Goal: Task Accomplishment & Management: Complete application form

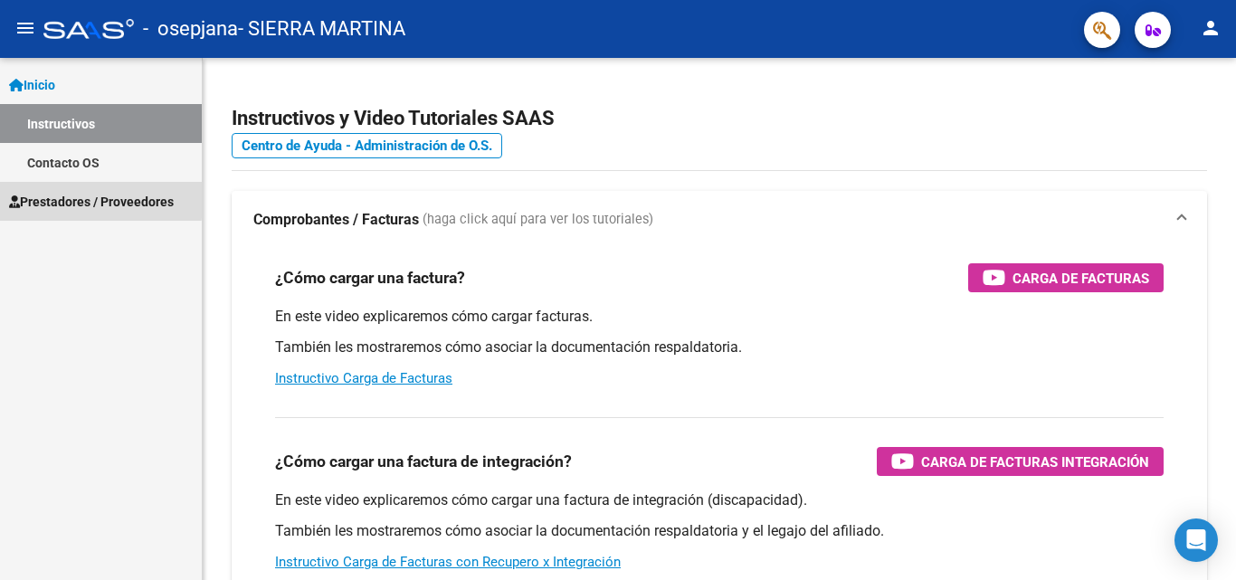
click at [81, 198] on span "Prestadores / Proveedores" at bounding box center [91, 202] width 165 height 20
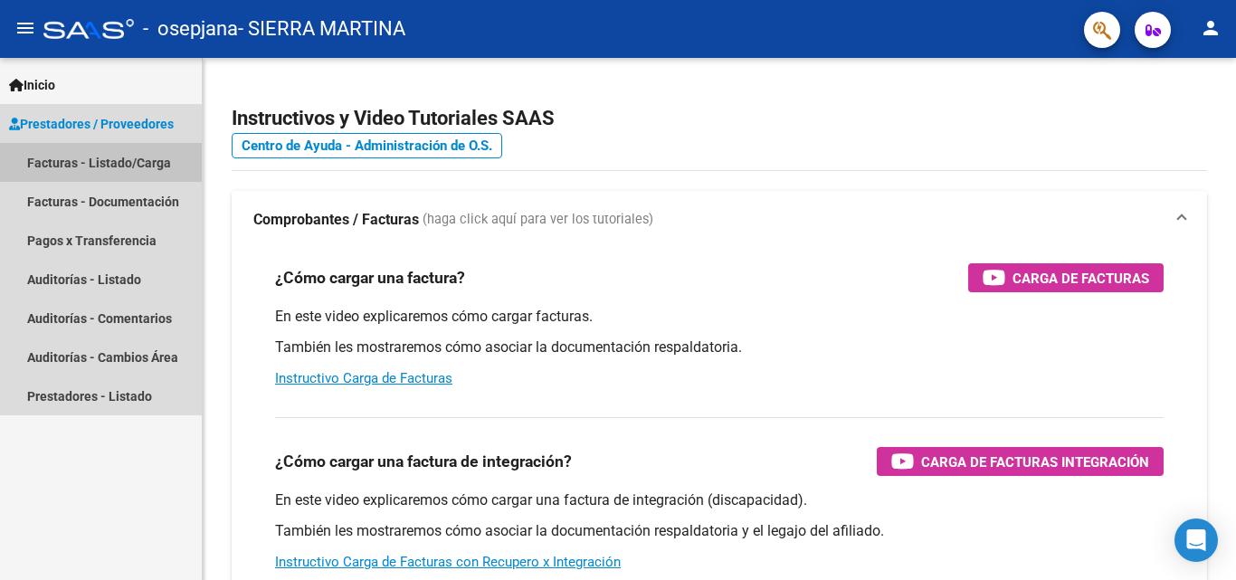
click at [128, 162] on link "Facturas - Listado/Carga" at bounding box center [101, 162] width 202 height 39
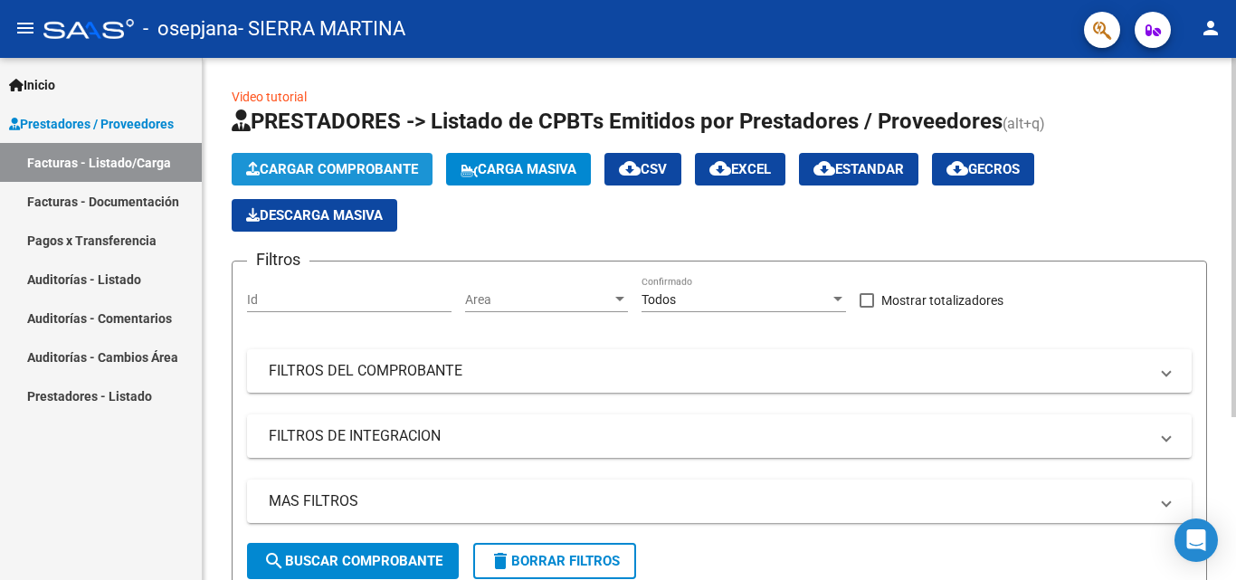
click at [399, 166] on span "Cargar Comprobante" at bounding box center [332, 169] width 172 height 16
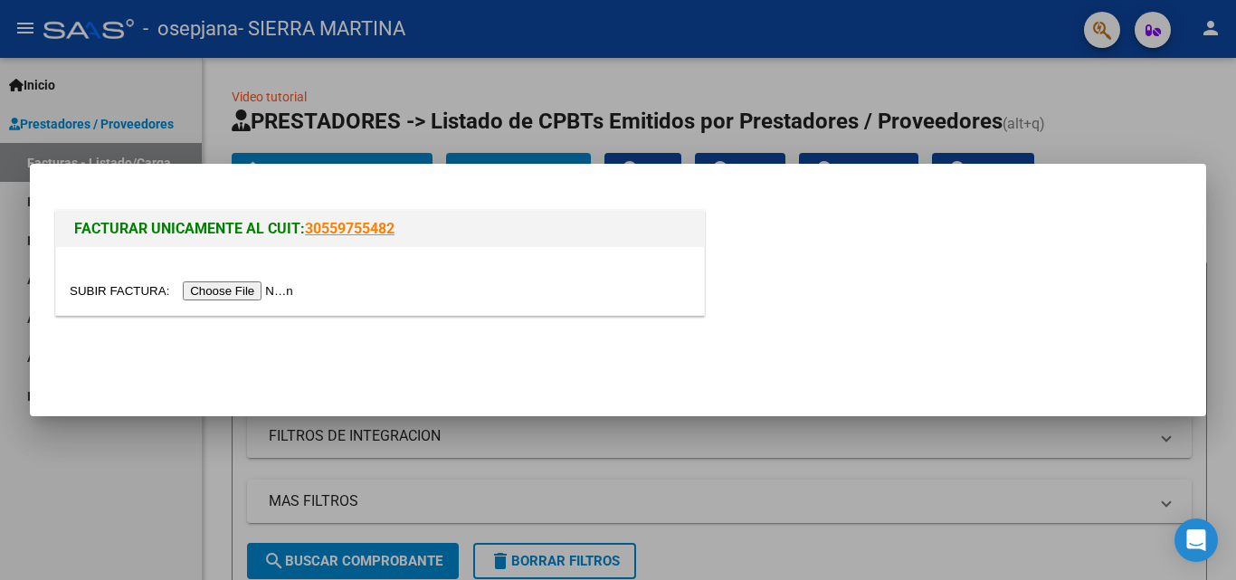
click at [253, 289] on input "file" at bounding box center [184, 290] width 229 height 19
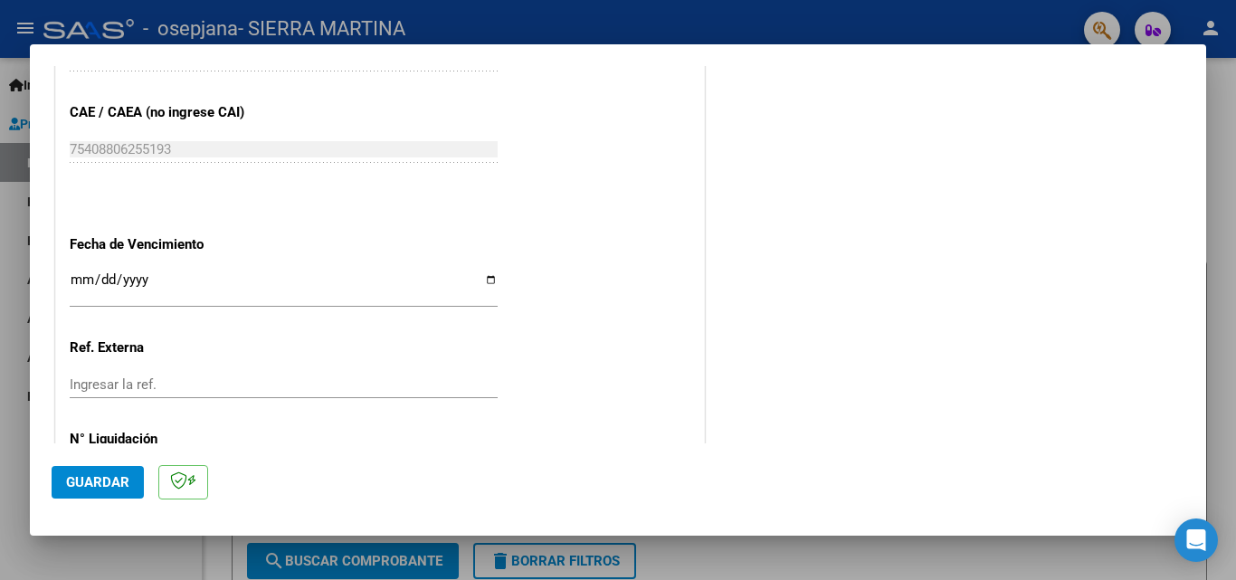
scroll to position [978, 0]
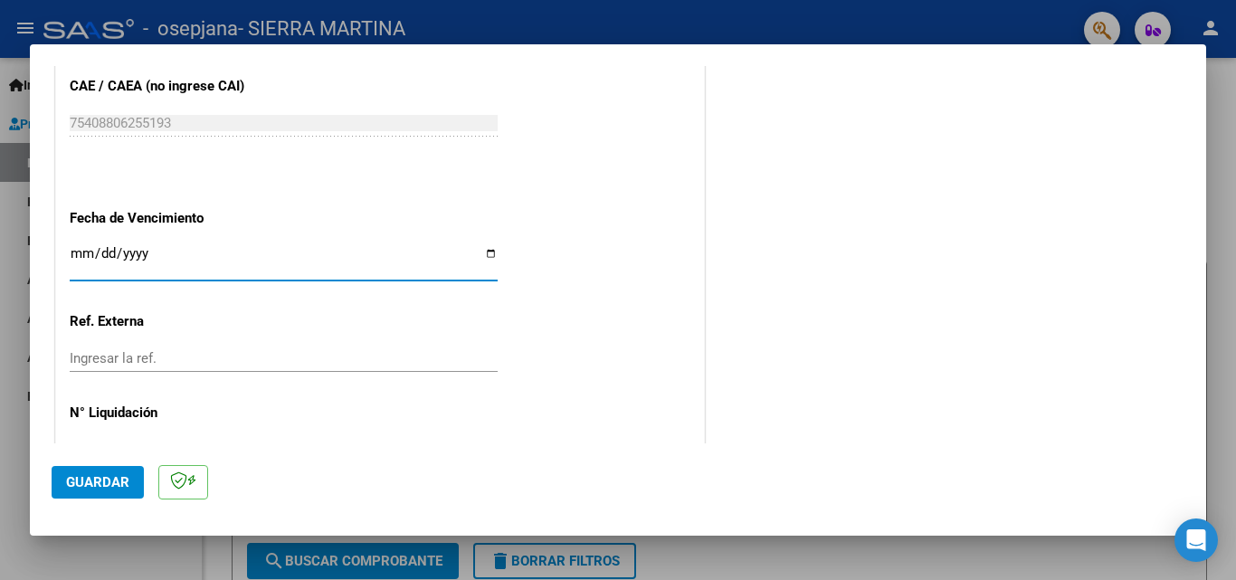
click at [486, 250] on input "Ingresar la fecha" at bounding box center [284, 260] width 428 height 29
type input "[DATE]"
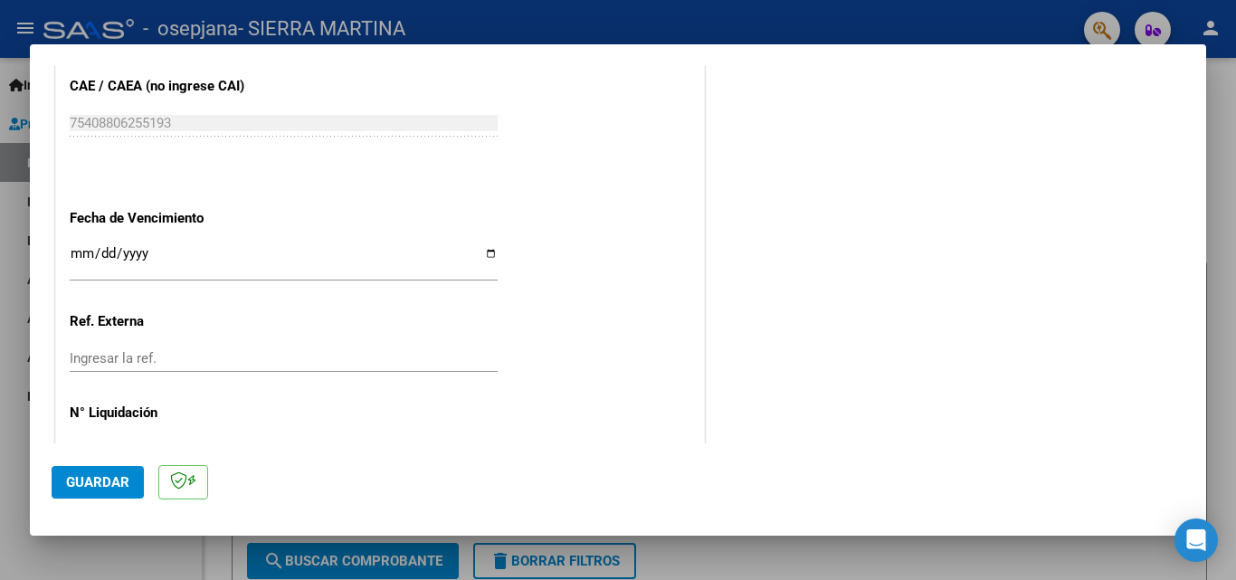
scroll to position [1034, 0]
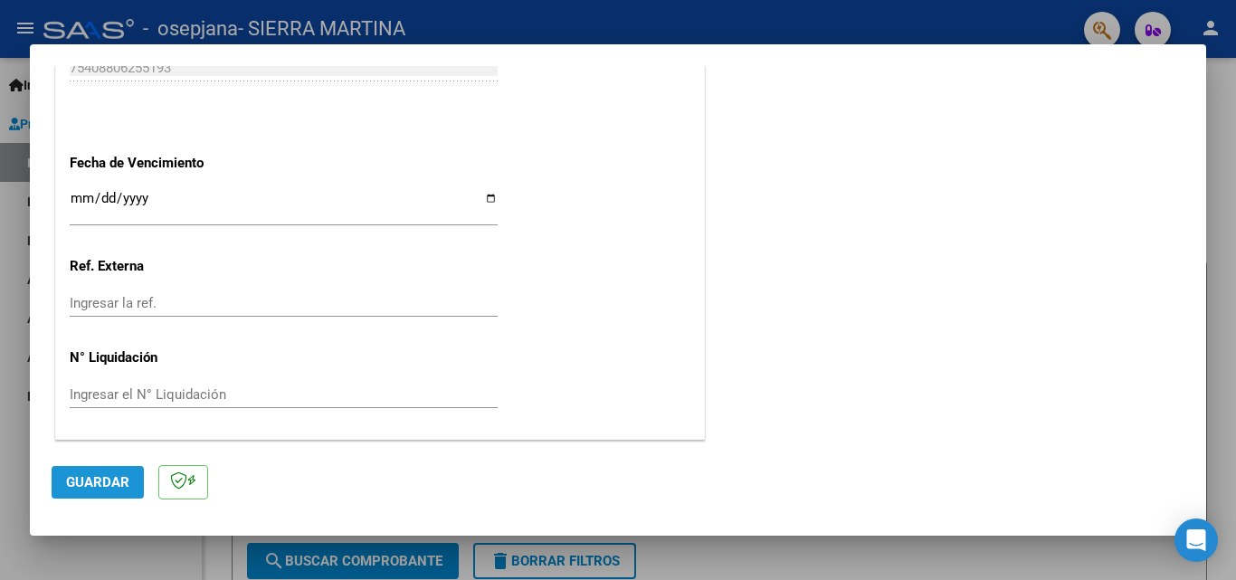
click at [126, 477] on span "Guardar" at bounding box center [97, 482] width 63 height 16
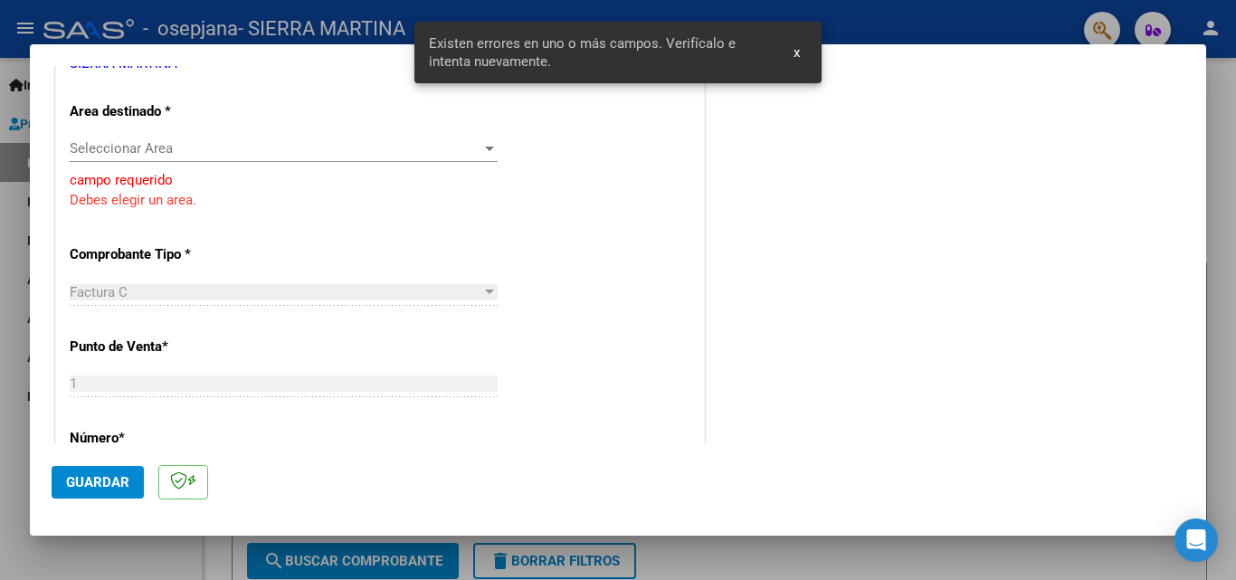
scroll to position [278, 0]
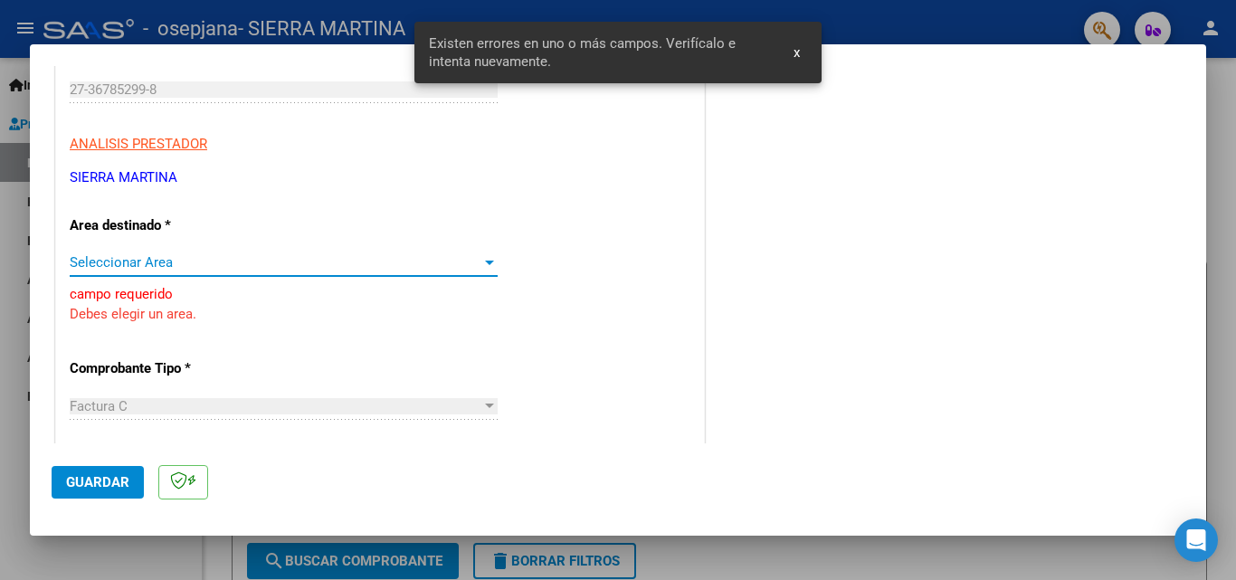
click at [176, 264] on span "Seleccionar Area" at bounding box center [276, 262] width 412 height 16
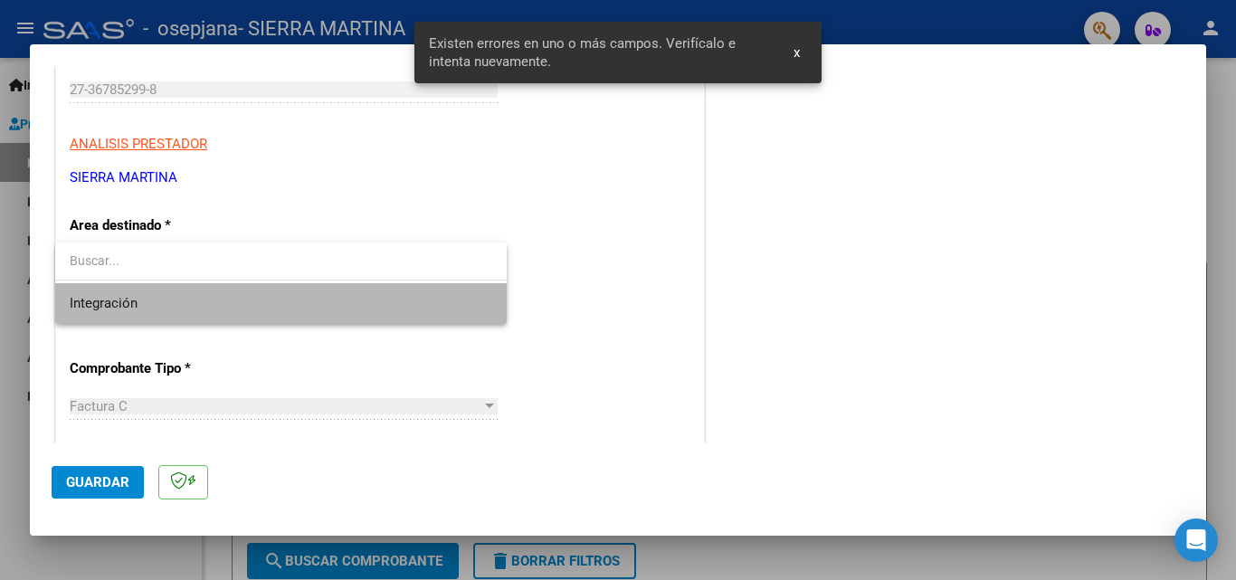
click at [145, 293] on span "Integración" at bounding box center [281, 303] width 423 height 41
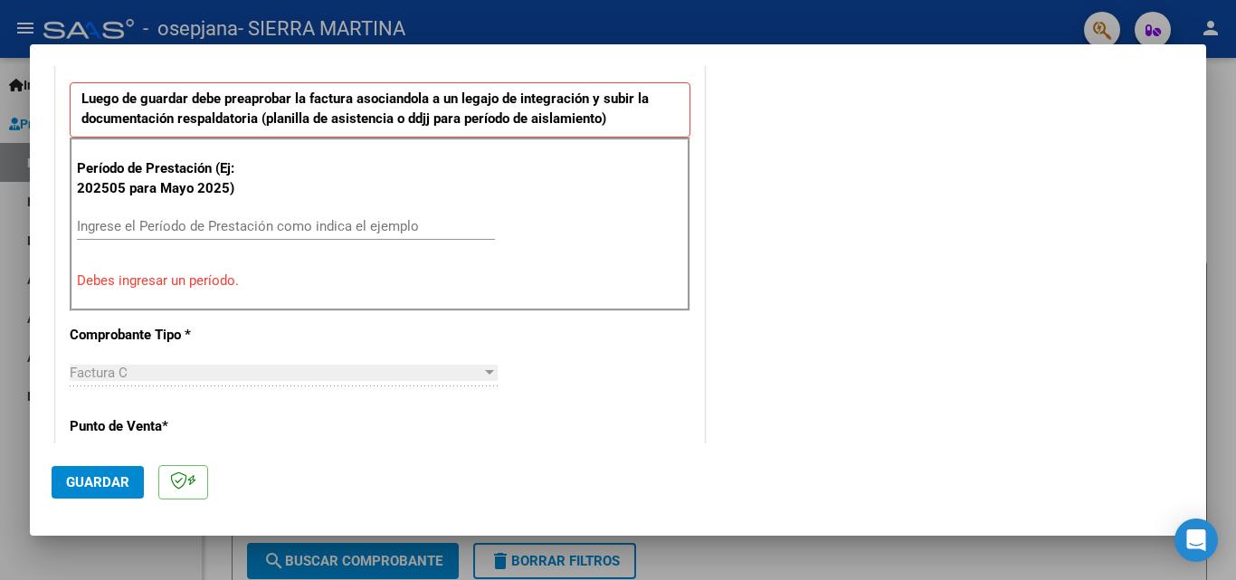
scroll to position [498, 0]
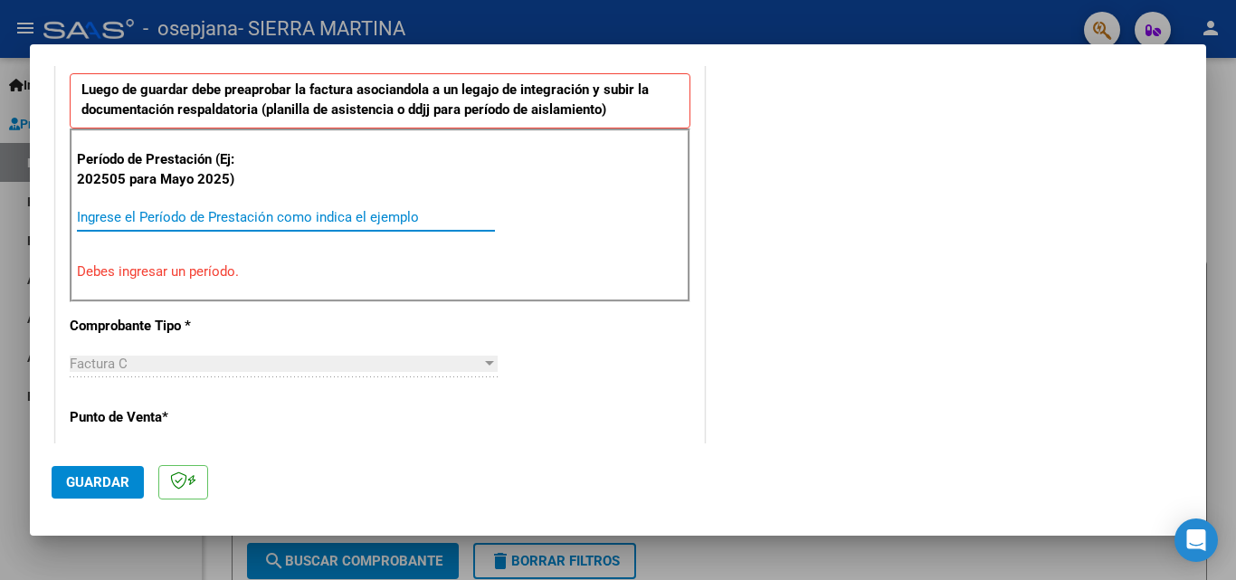
click at [367, 214] on input "Ingrese el Período de Prestación como indica el ejemplo" at bounding box center [286, 217] width 418 height 16
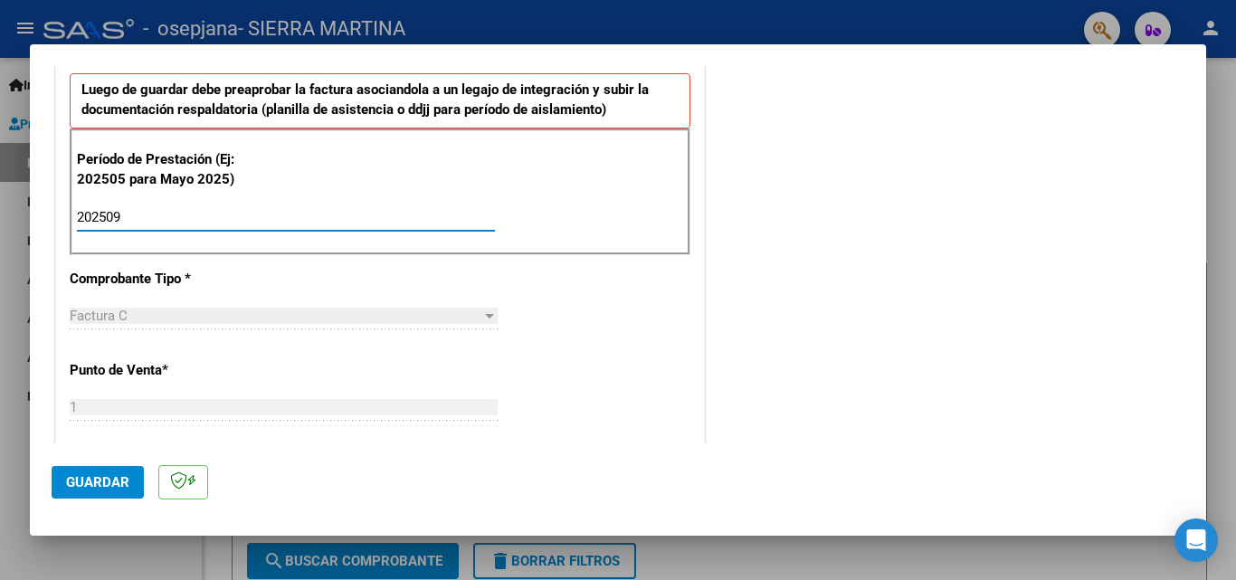
type input "202509"
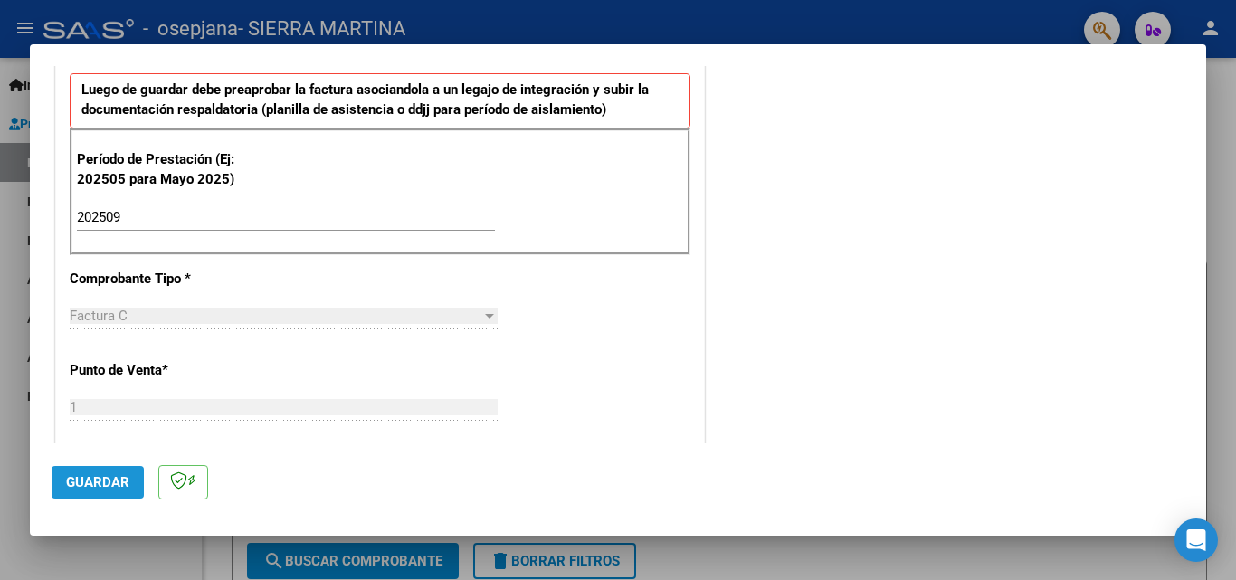
click at [104, 479] on span "Guardar" at bounding box center [97, 482] width 63 height 16
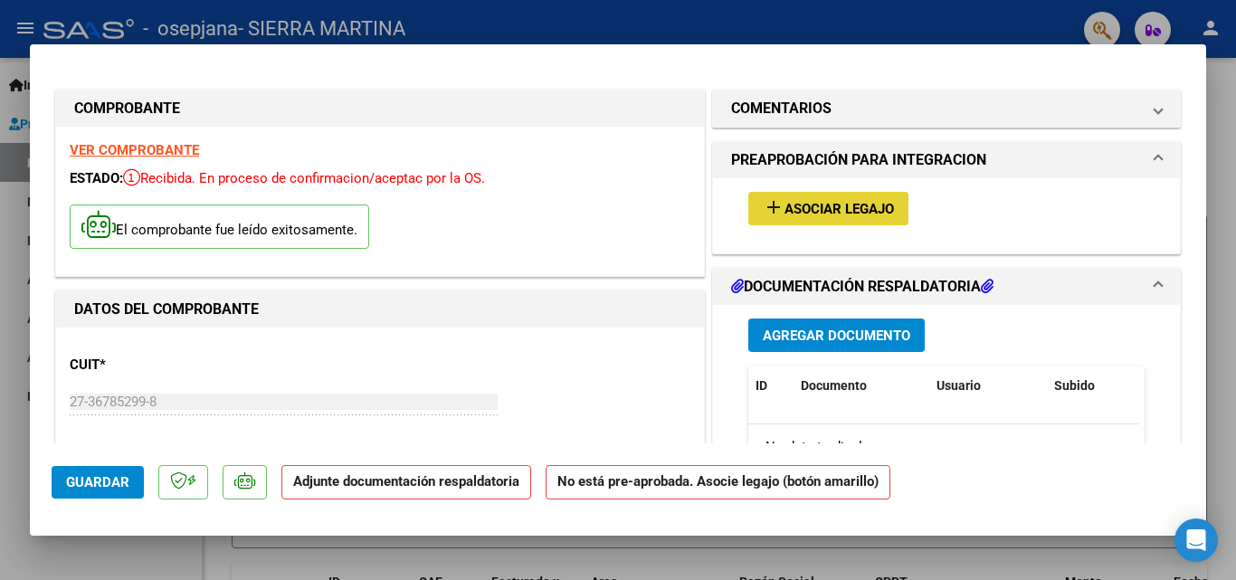
click at [827, 209] on span "Asociar Legajo" at bounding box center [840, 209] width 110 height 16
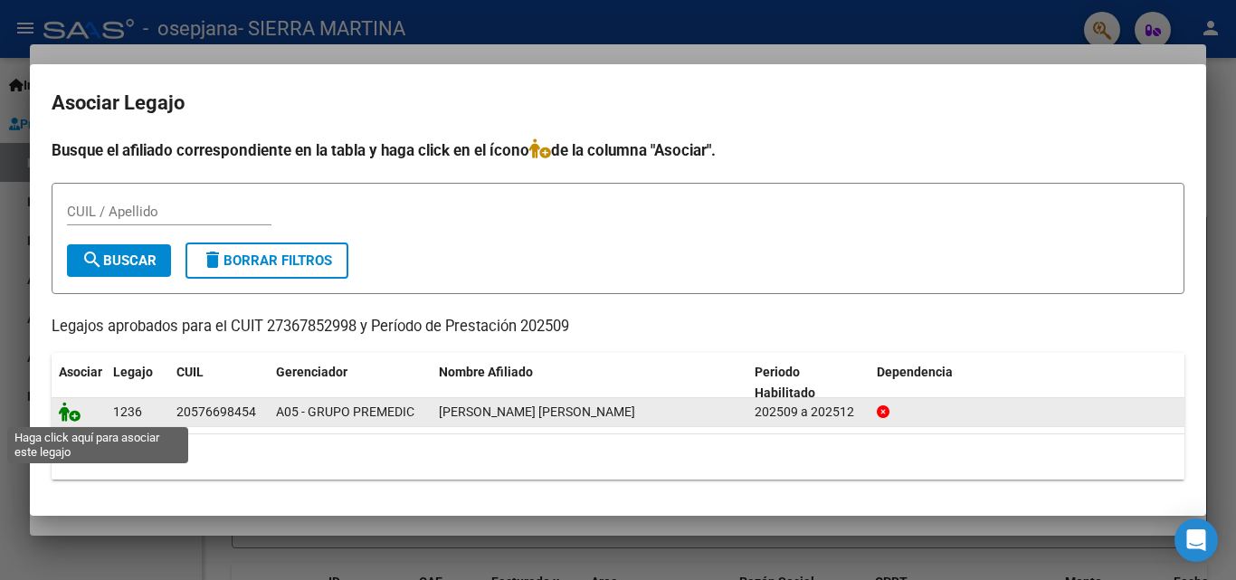
click at [69, 408] on icon at bounding box center [70, 412] width 22 height 20
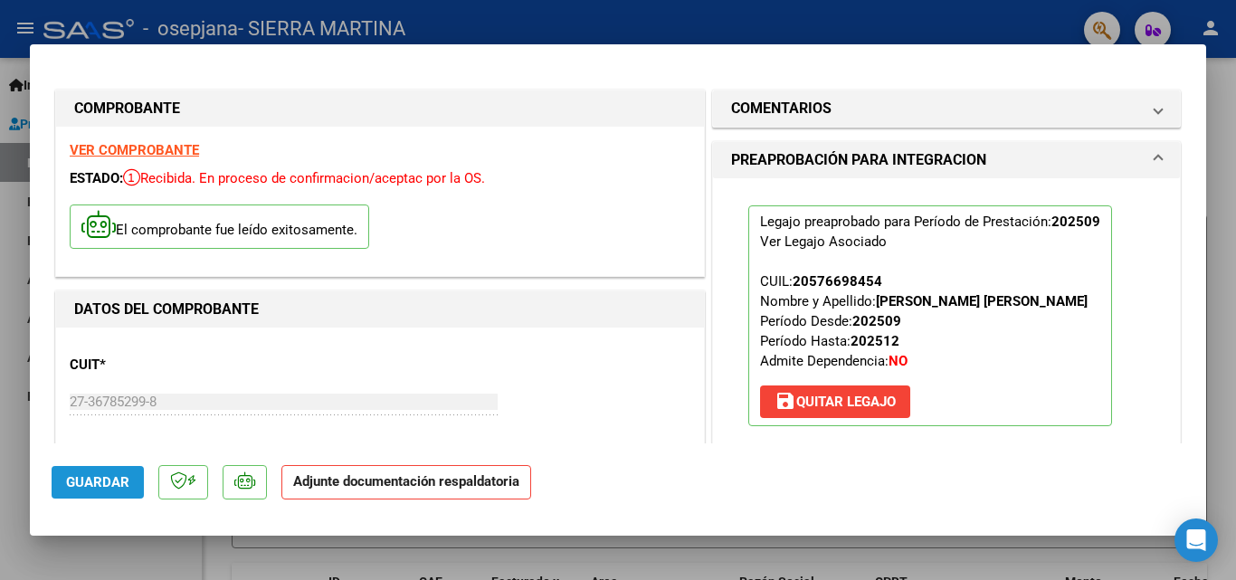
click at [108, 487] on span "Guardar" at bounding box center [97, 482] width 63 height 16
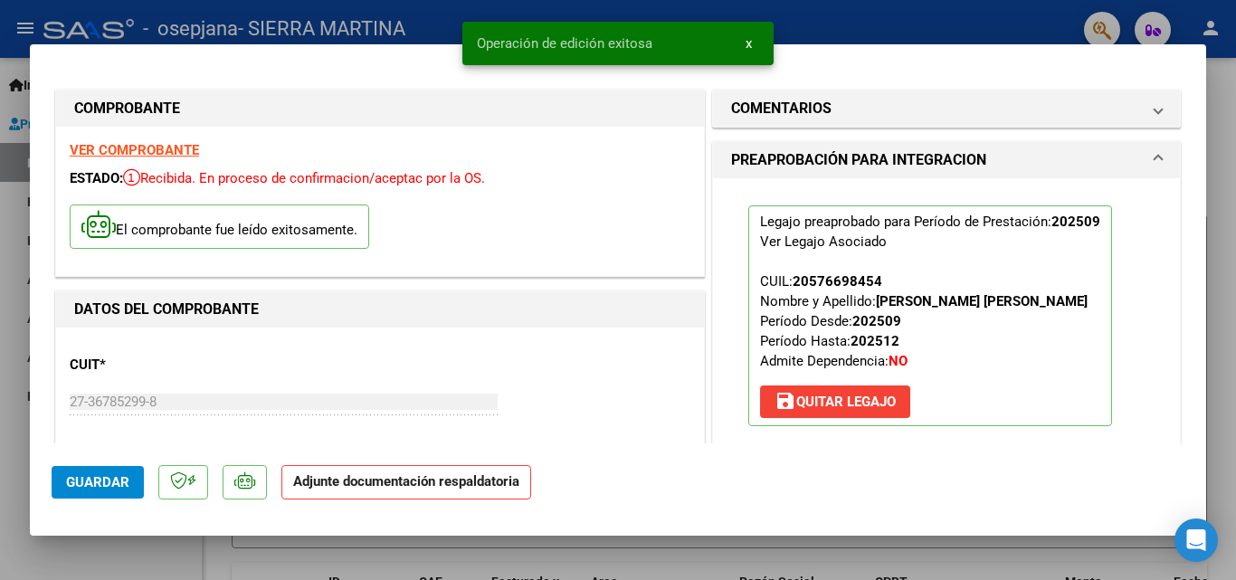
click at [310, 480] on strong "Adjunte documentación respaldatoria" at bounding box center [406, 481] width 226 height 16
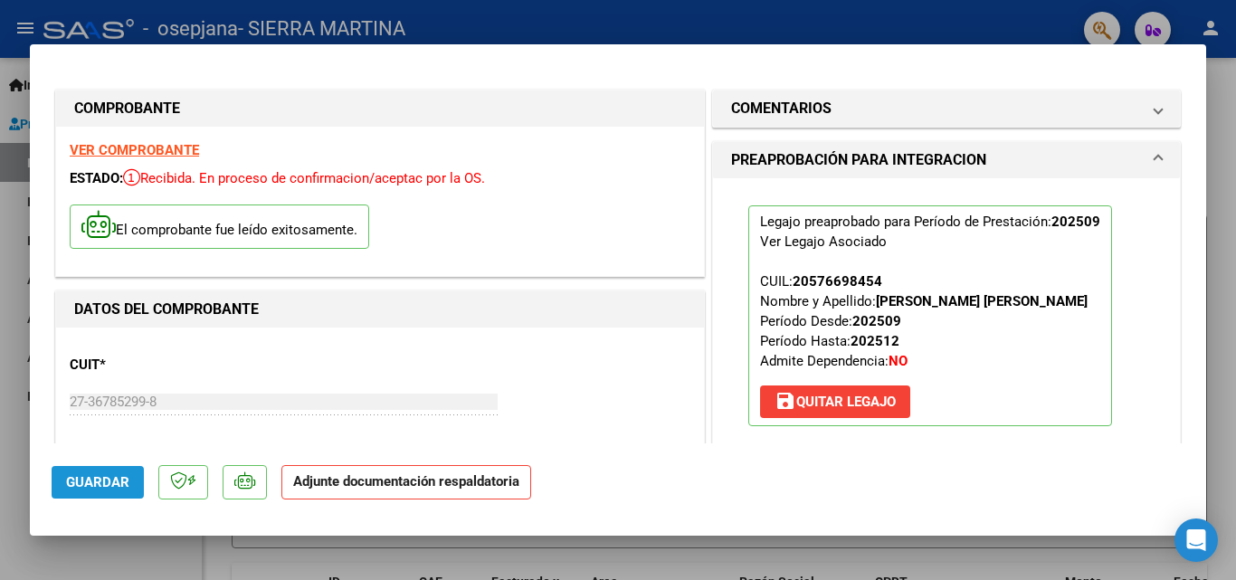
click at [99, 477] on span "Guardar" at bounding box center [97, 482] width 63 height 16
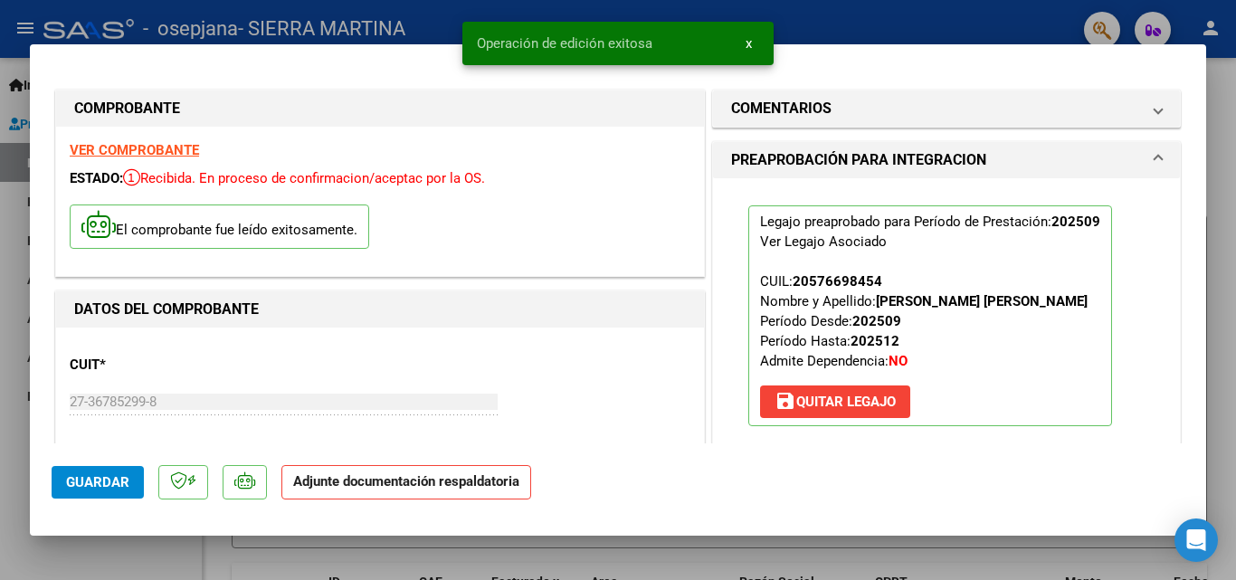
click at [1235, 115] on div at bounding box center [618, 290] width 1236 height 580
type input "$ 0,00"
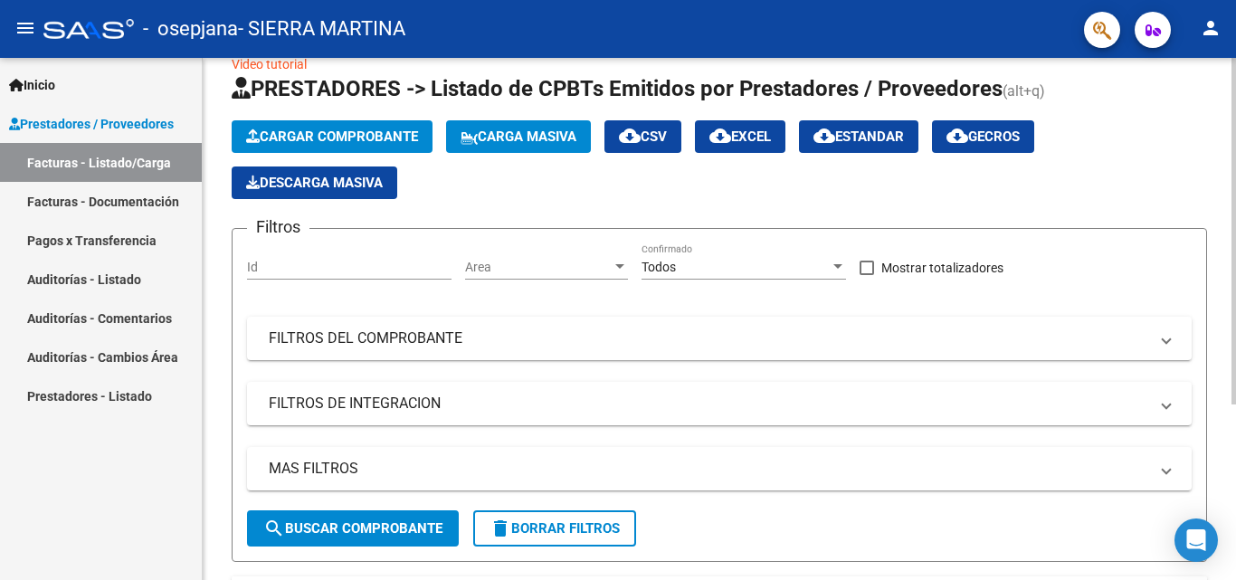
click at [1234, 232] on div at bounding box center [1234, 254] width 5 height 347
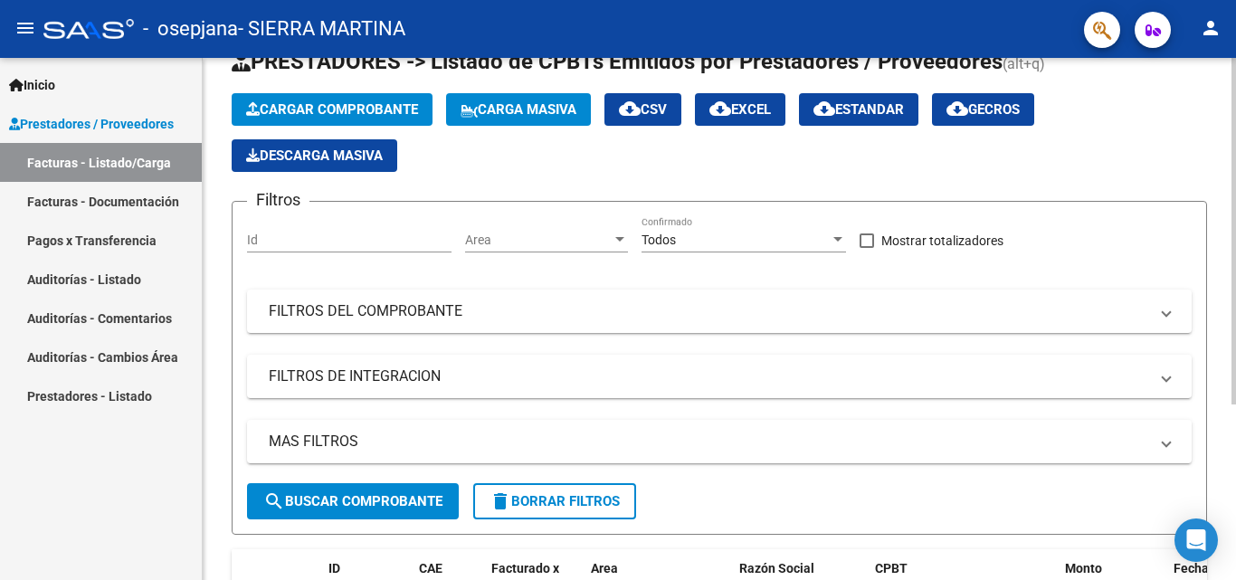
drag, startPoint x: 1234, startPoint y: 232, endPoint x: 1181, endPoint y: 97, distance: 144.7
click at [1181, 97] on div "Cargar Comprobante Carga Masiva cloud_download CSV cloud_download EXCEL cloud_d…" at bounding box center [720, 132] width 976 height 79
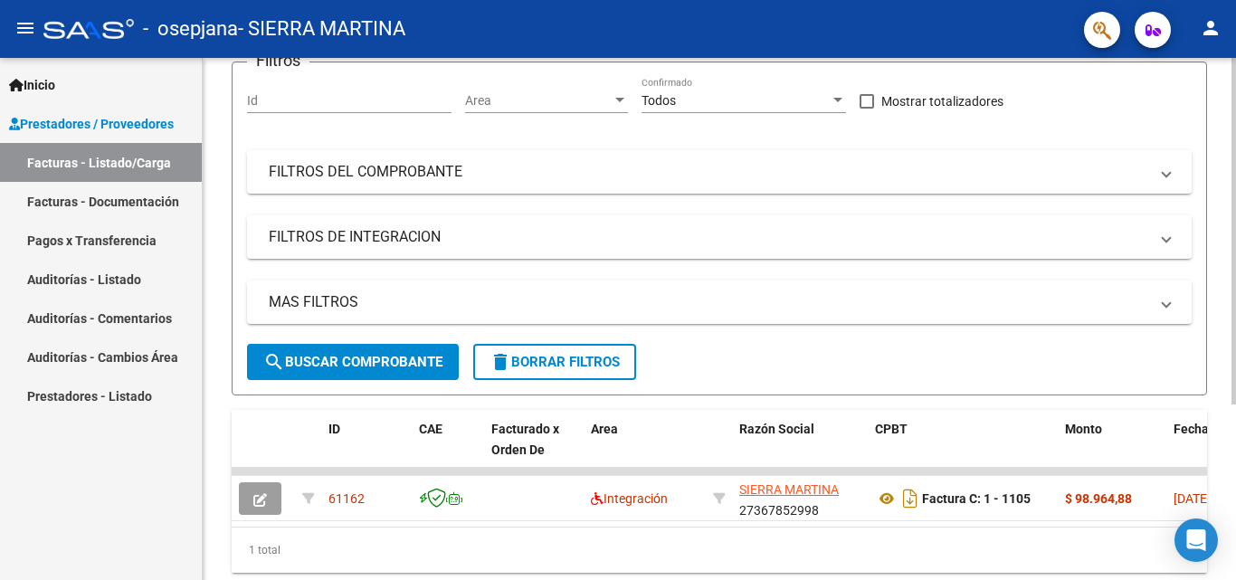
scroll to position [214, 0]
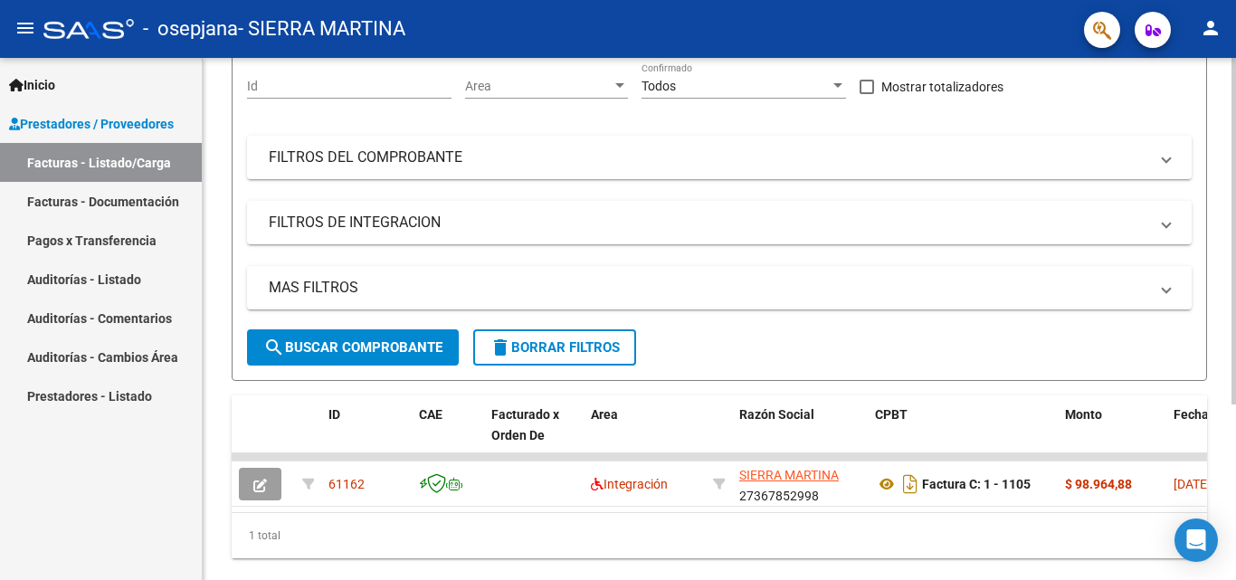
click at [1235, 265] on div at bounding box center [1234, 381] width 5 height 347
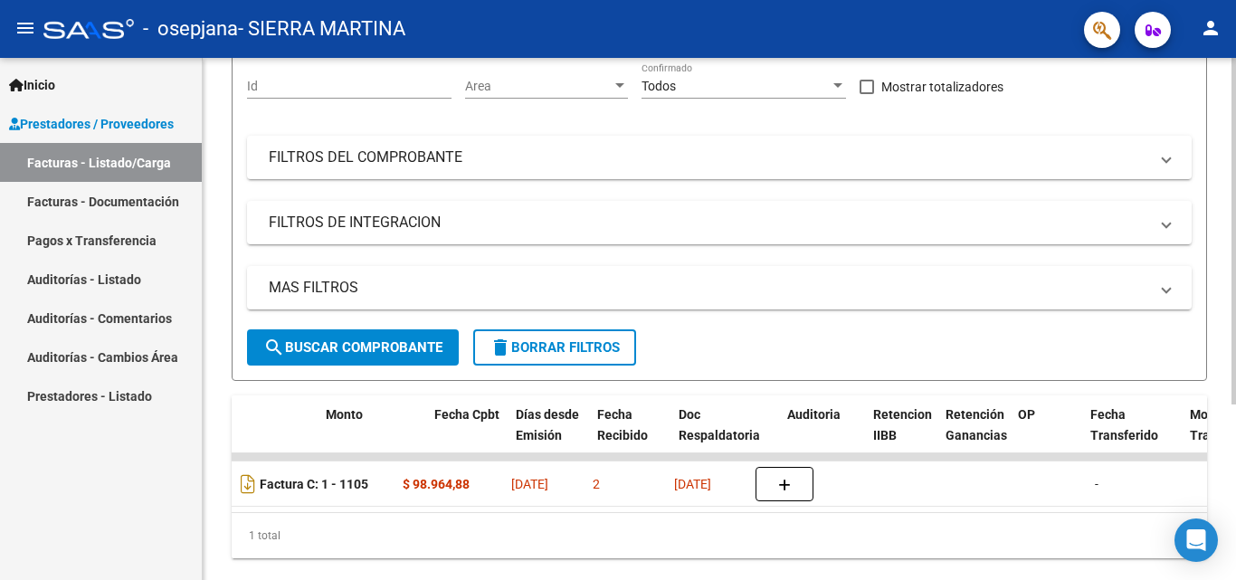
scroll to position [0, 739]
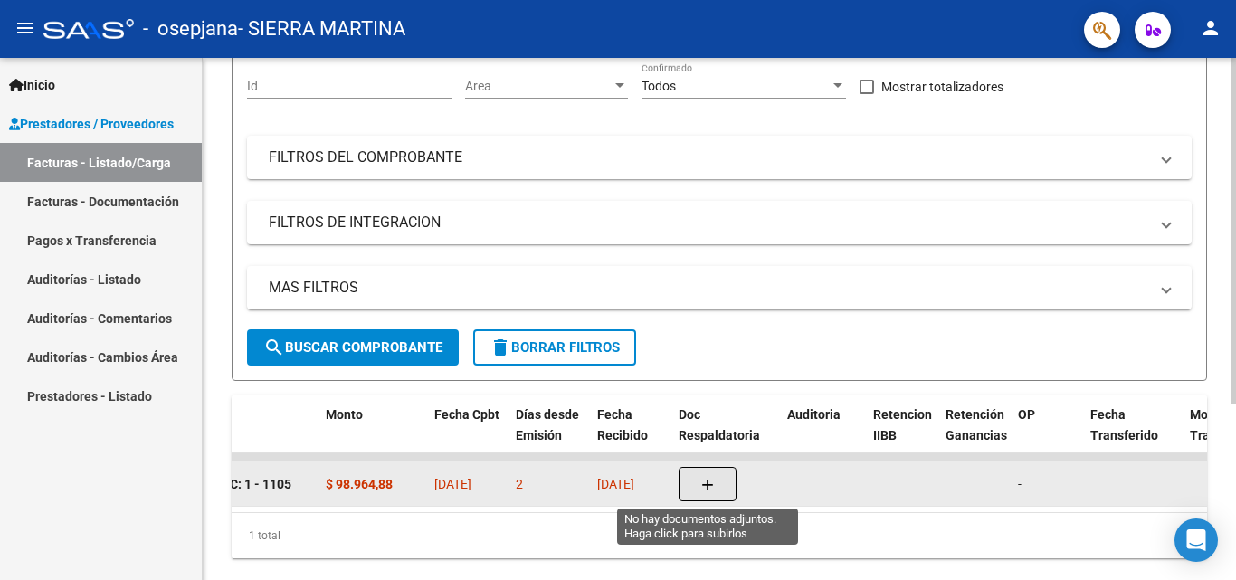
click at [716, 475] on button "button" at bounding box center [708, 484] width 58 height 34
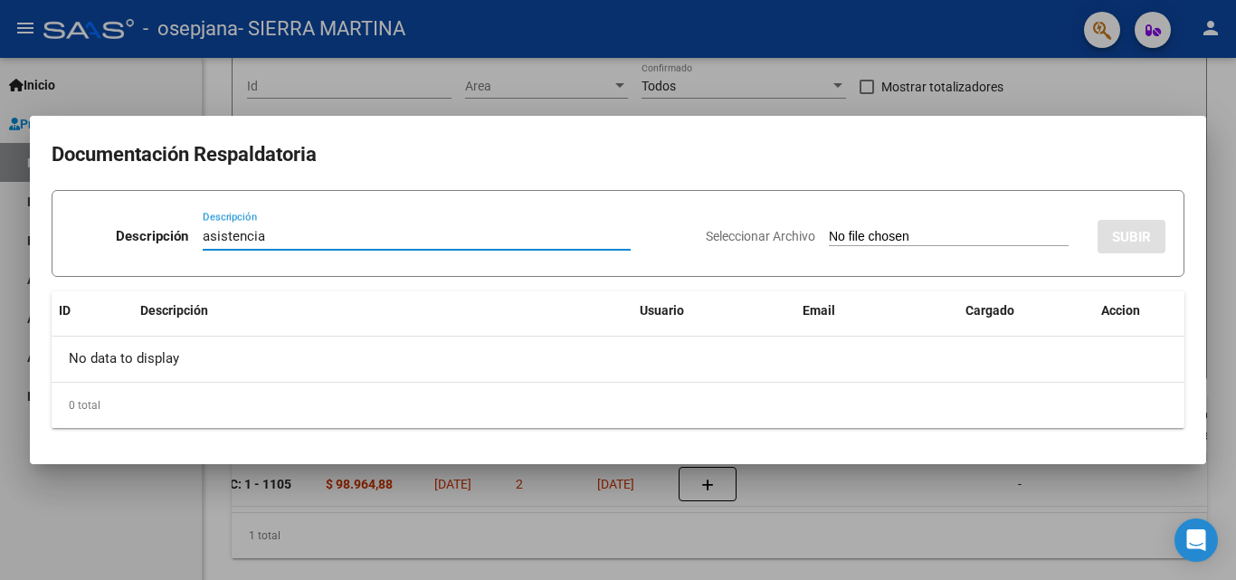
type input "asistencia"
click at [1015, 234] on input "Seleccionar Archivo" at bounding box center [949, 237] width 240 height 17
type input "C:\fakepath\GOMEZSEP_merged.pdf"
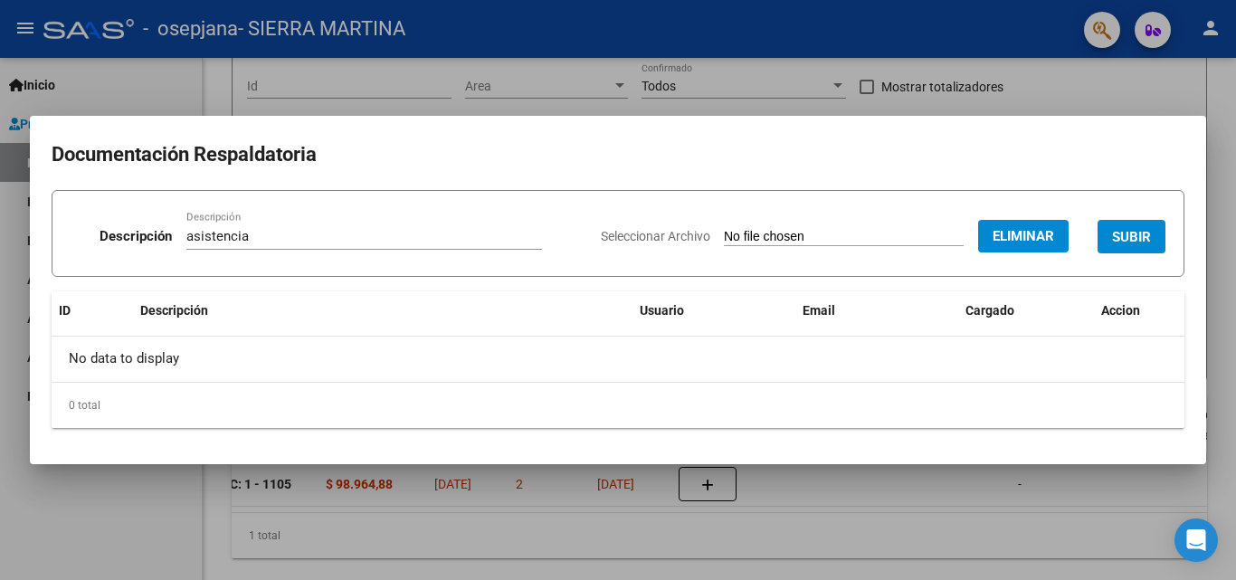
click at [1129, 226] on button "SUBIR" at bounding box center [1132, 236] width 68 height 33
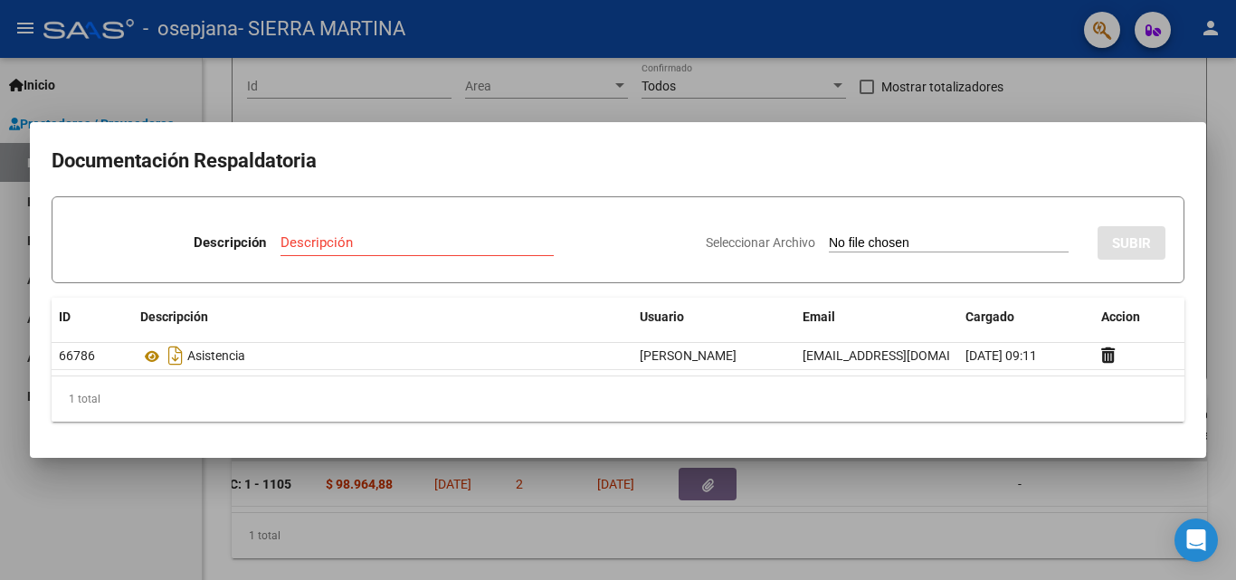
click at [1216, 424] on div at bounding box center [618, 290] width 1236 height 580
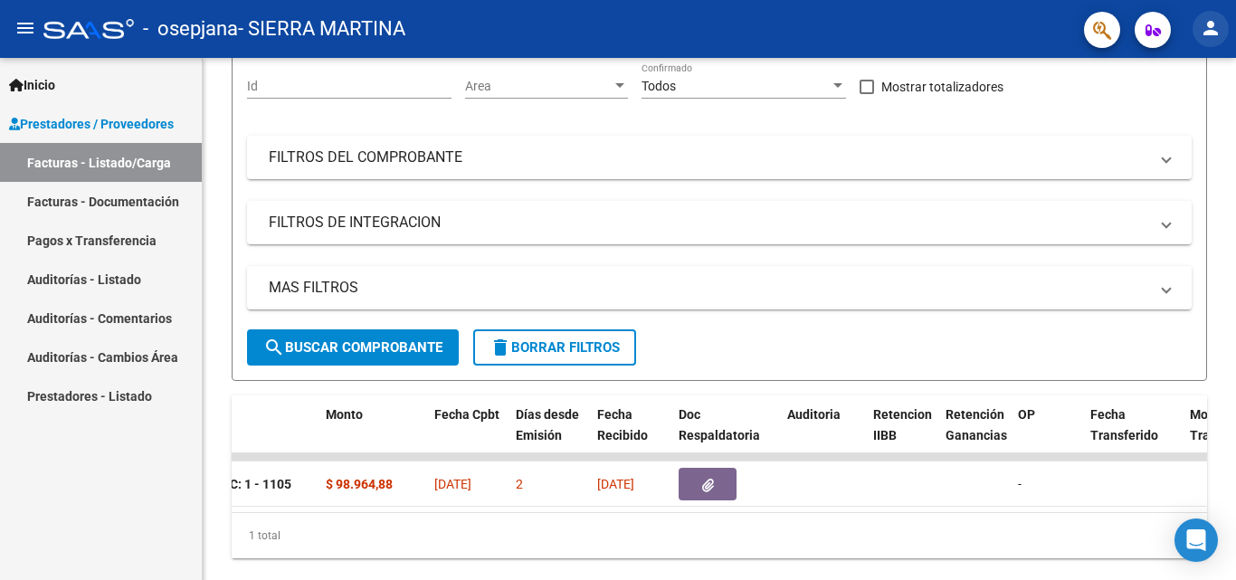
click at [1204, 34] on mat-icon "person" at bounding box center [1211, 28] width 22 height 22
